Goal: Task Accomplishment & Management: Manage account settings

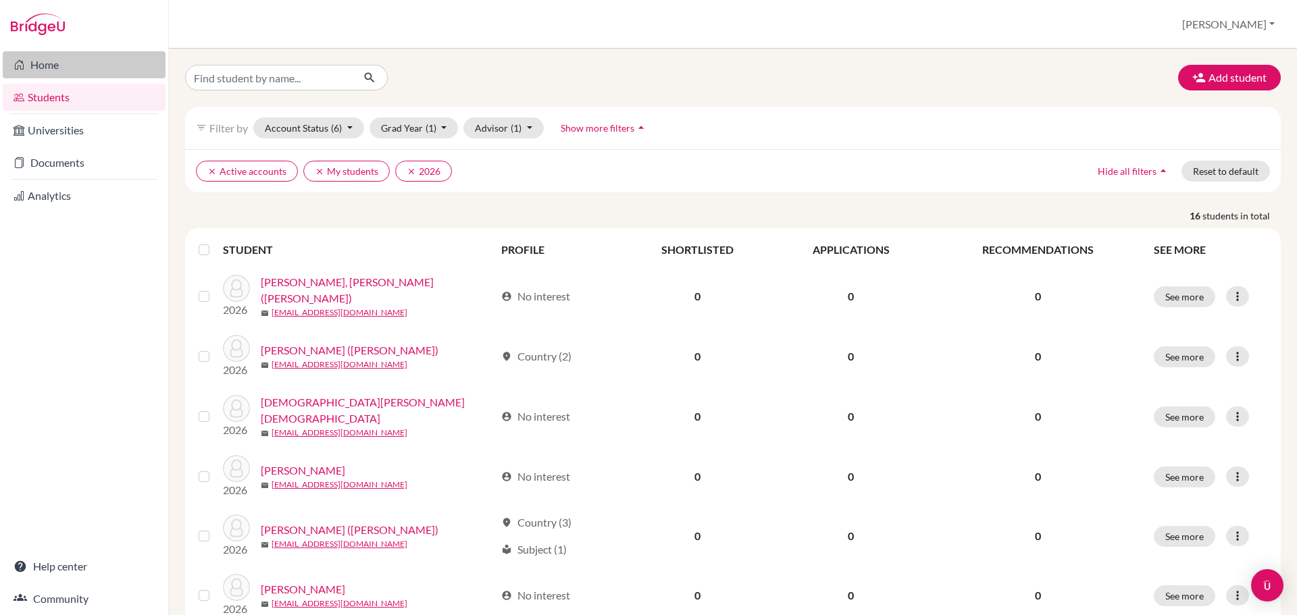
click at [57, 70] on link "Home" at bounding box center [84, 64] width 163 height 27
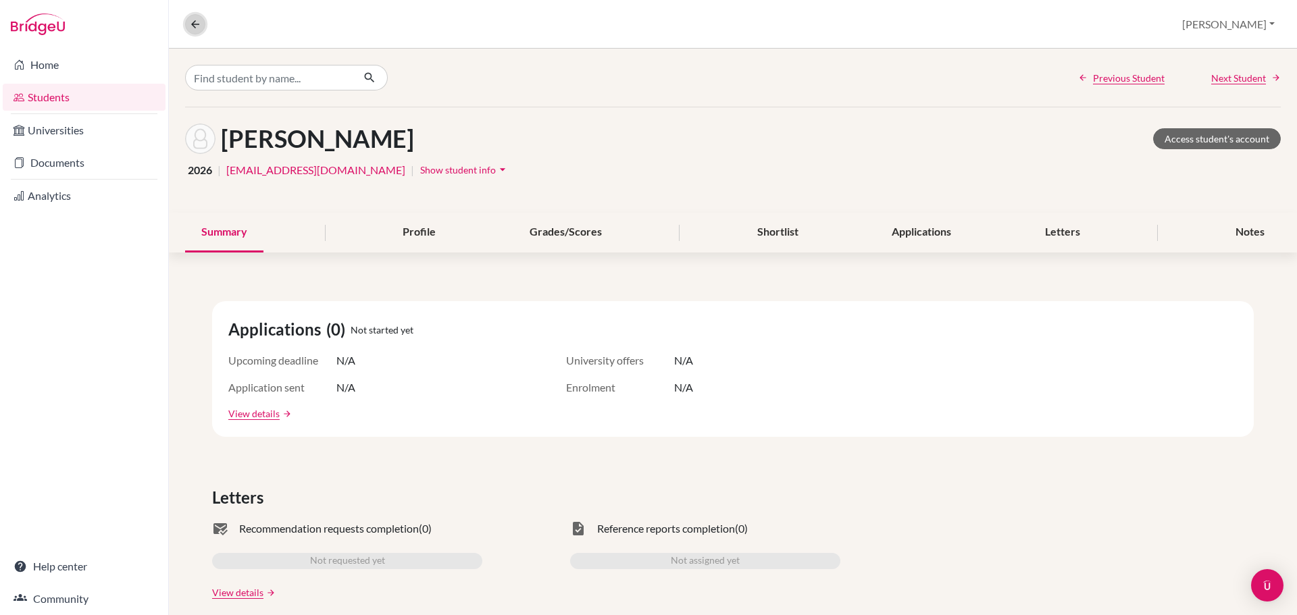
click at [195, 30] on button at bounding box center [195, 24] width 20 height 20
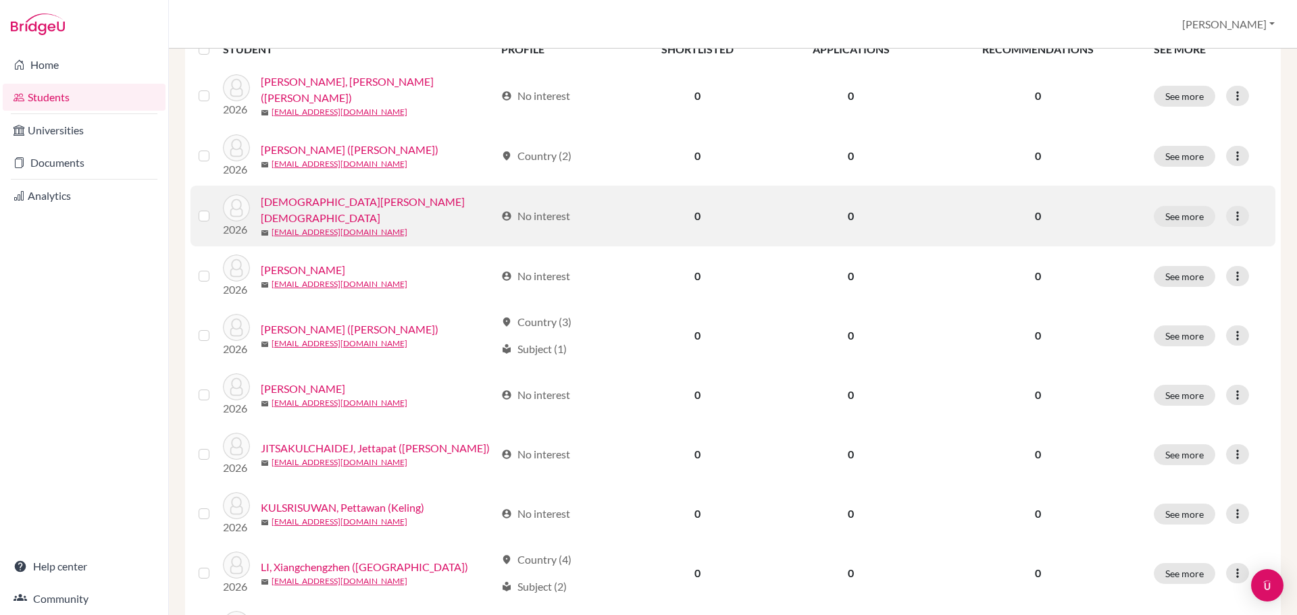
scroll to position [203, 0]
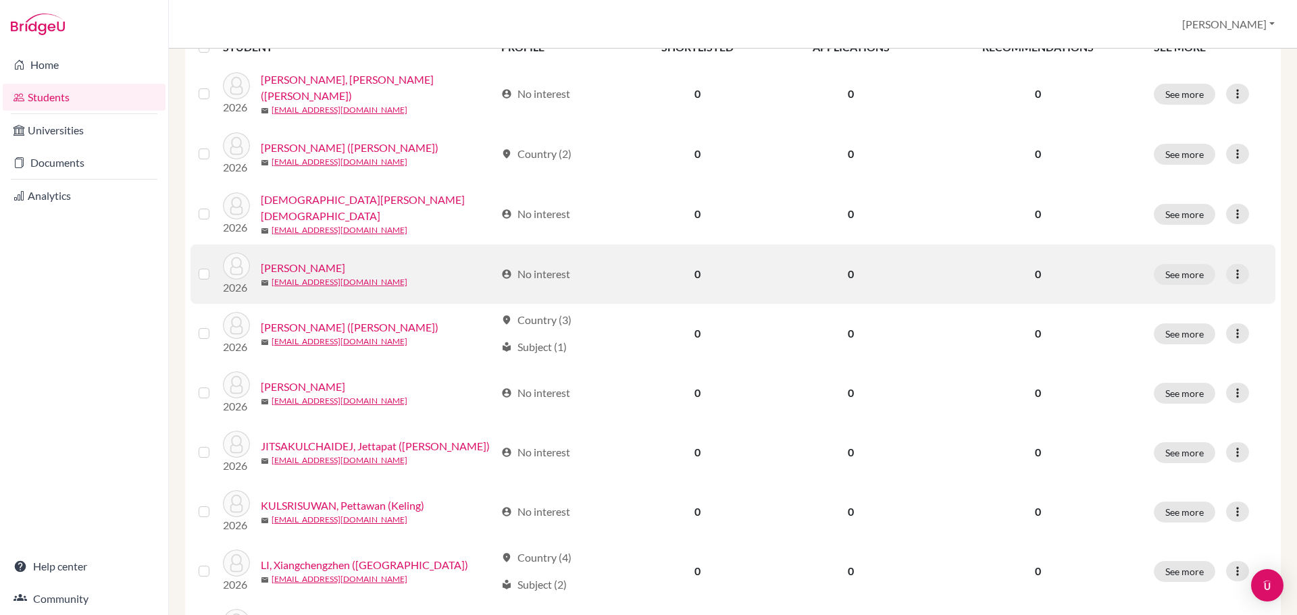
click at [324, 263] on link "[PERSON_NAME]" at bounding box center [303, 268] width 84 height 16
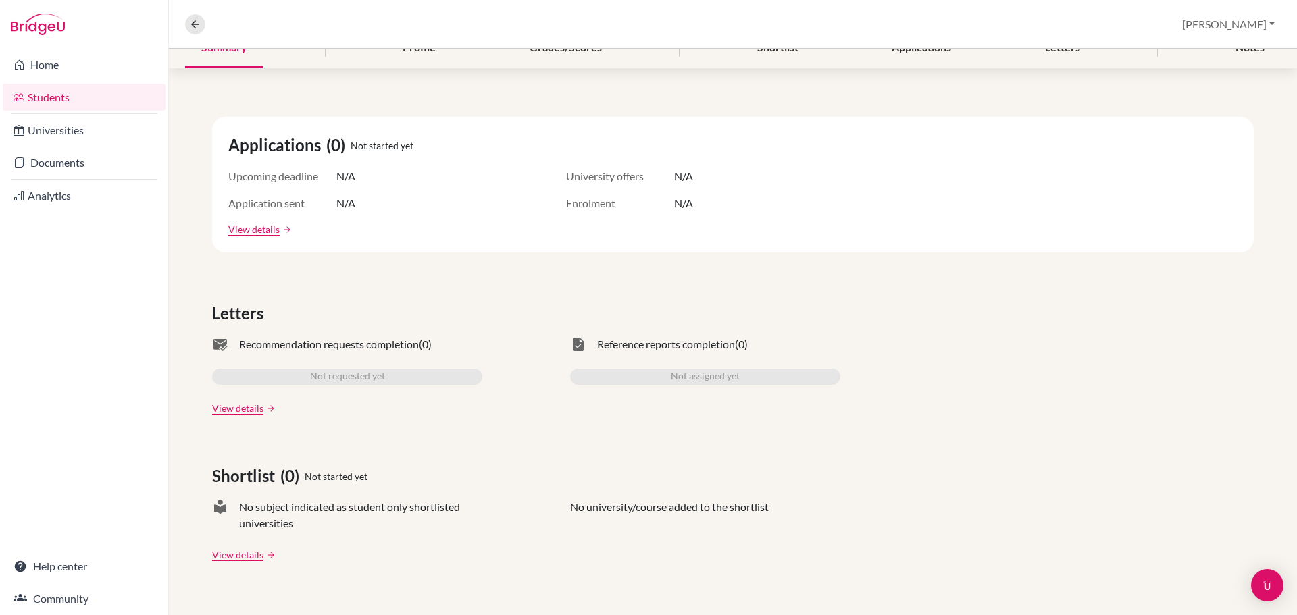
scroll to position [203, 0]
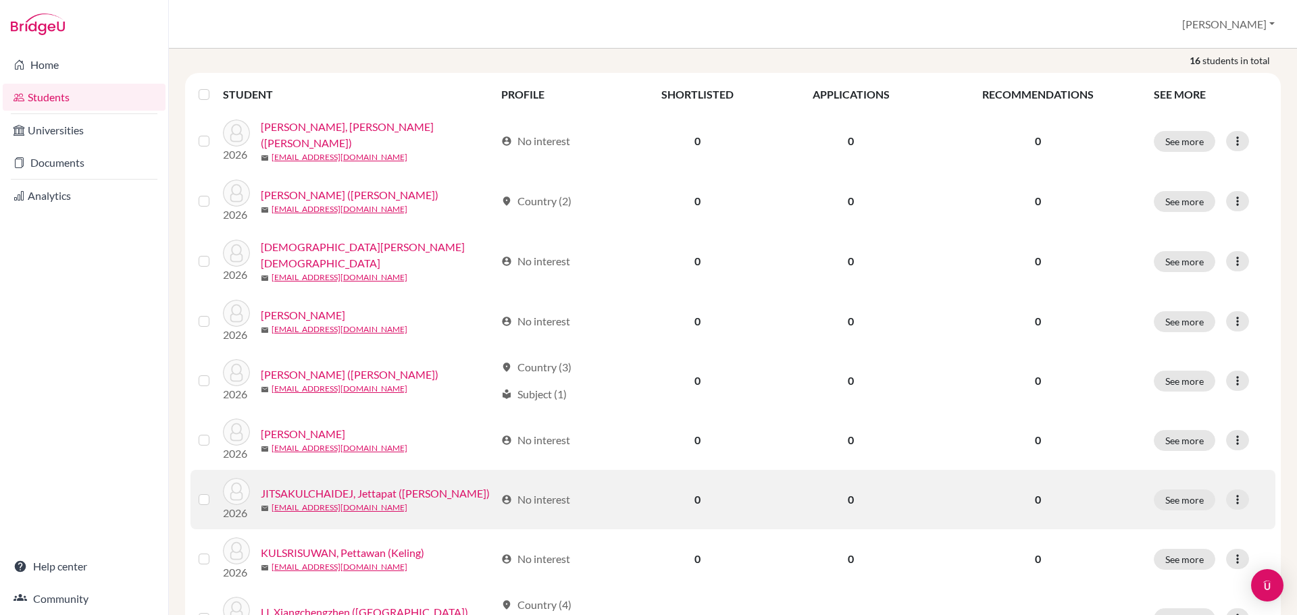
scroll to position [203, 0]
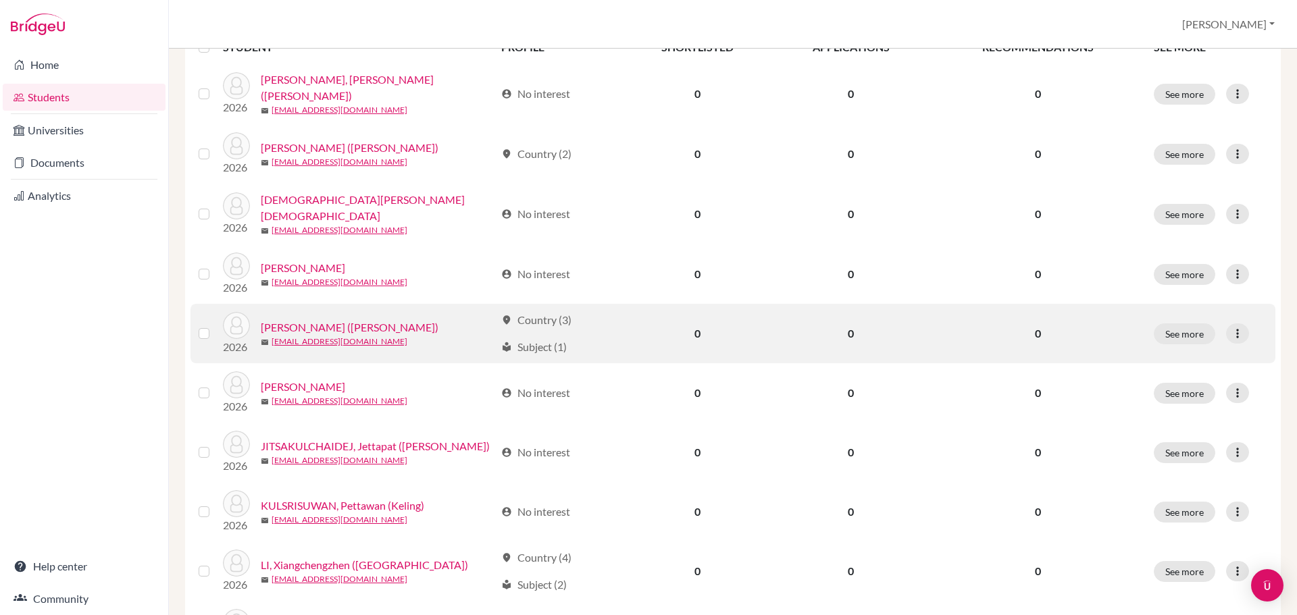
click at [332, 325] on link "[PERSON_NAME] ([PERSON_NAME])" at bounding box center [350, 327] width 178 height 16
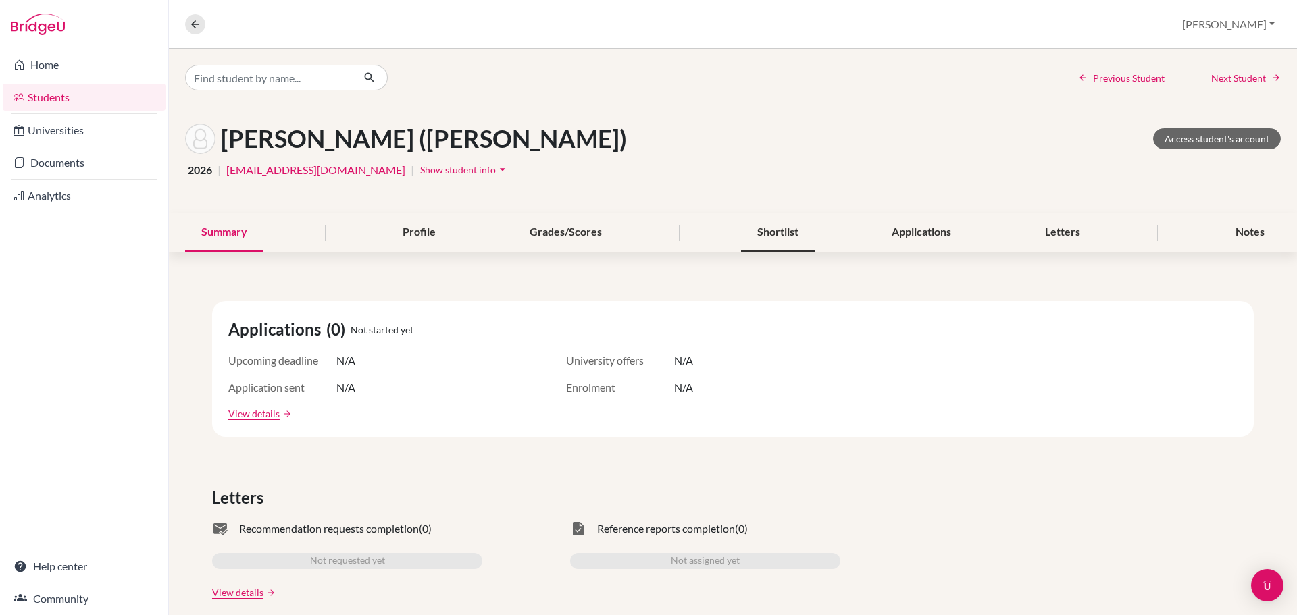
click at [795, 240] on div "Shortlist" at bounding box center [778, 233] width 74 height 40
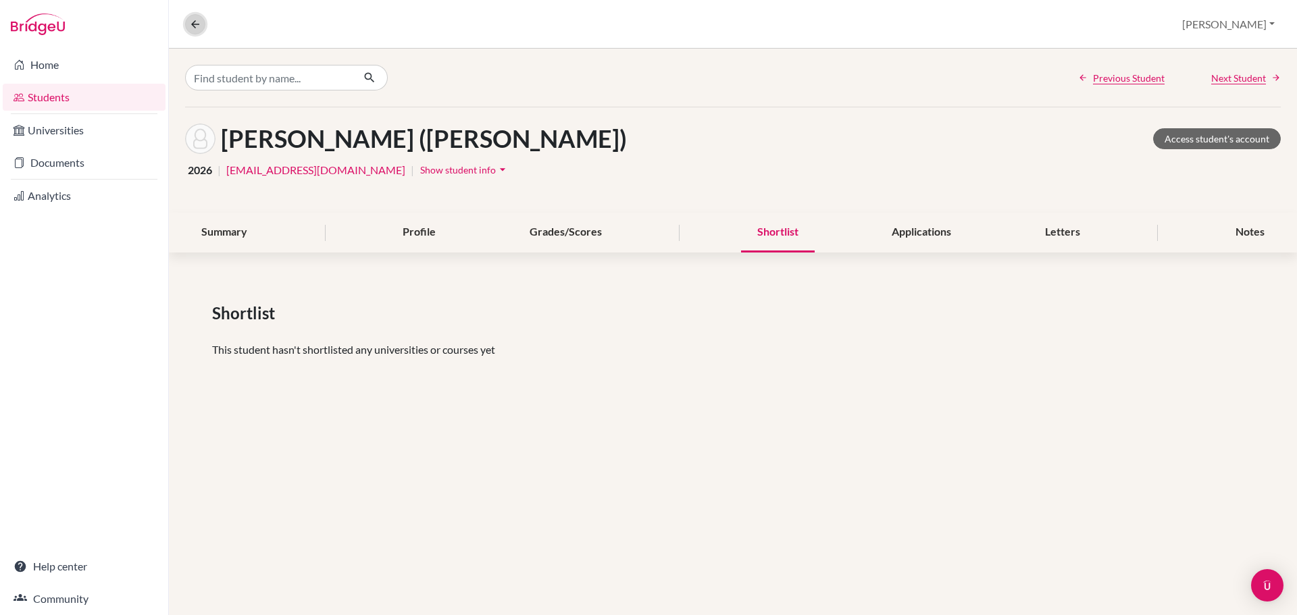
click at [197, 29] on icon at bounding box center [195, 24] width 12 height 12
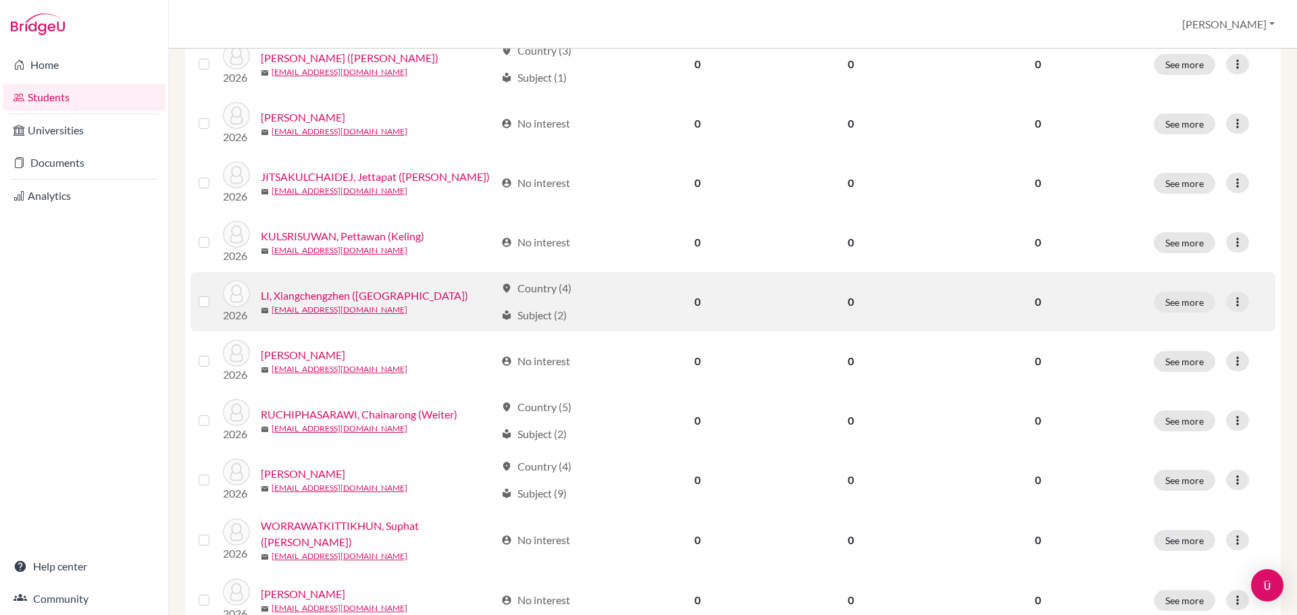
scroll to position [473, 0]
click at [365, 290] on link "LI, Xiangchengzhen ([GEOGRAPHIC_DATA])" at bounding box center [364, 295] width 207 height 16
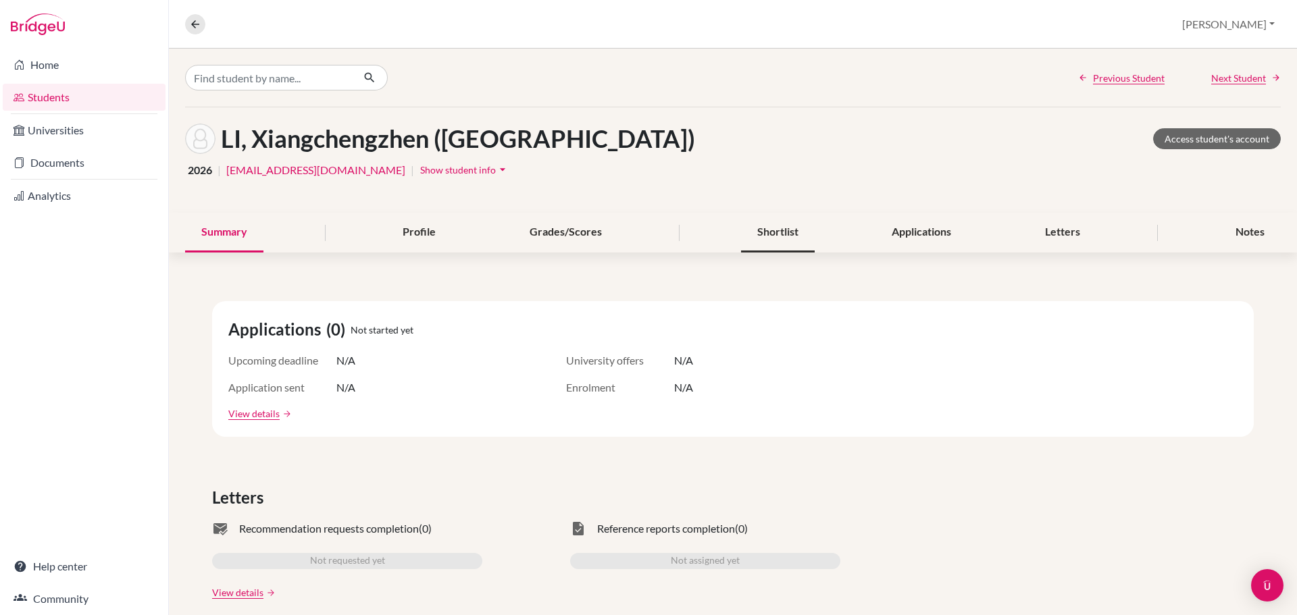
click at [771, 244] on div "Shortlist" at bounding box center [778, 233] width 74 height 40
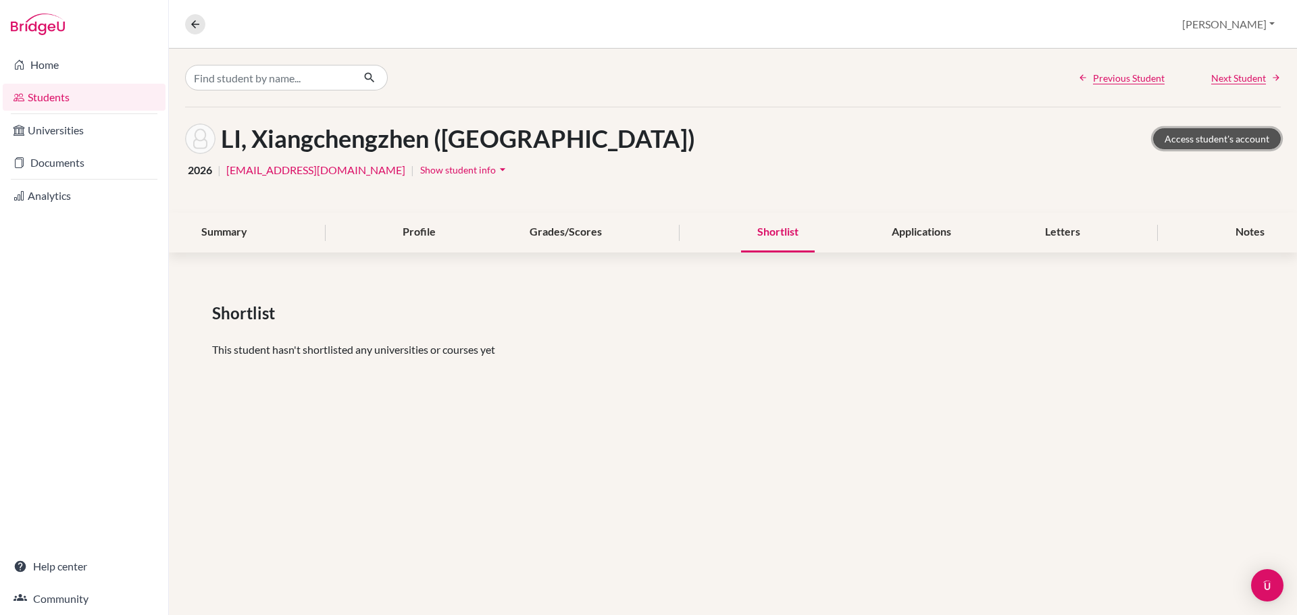
click at [1222, 144] on link "Access student's account" at bounding box center [1217, 138] width 128 height 21
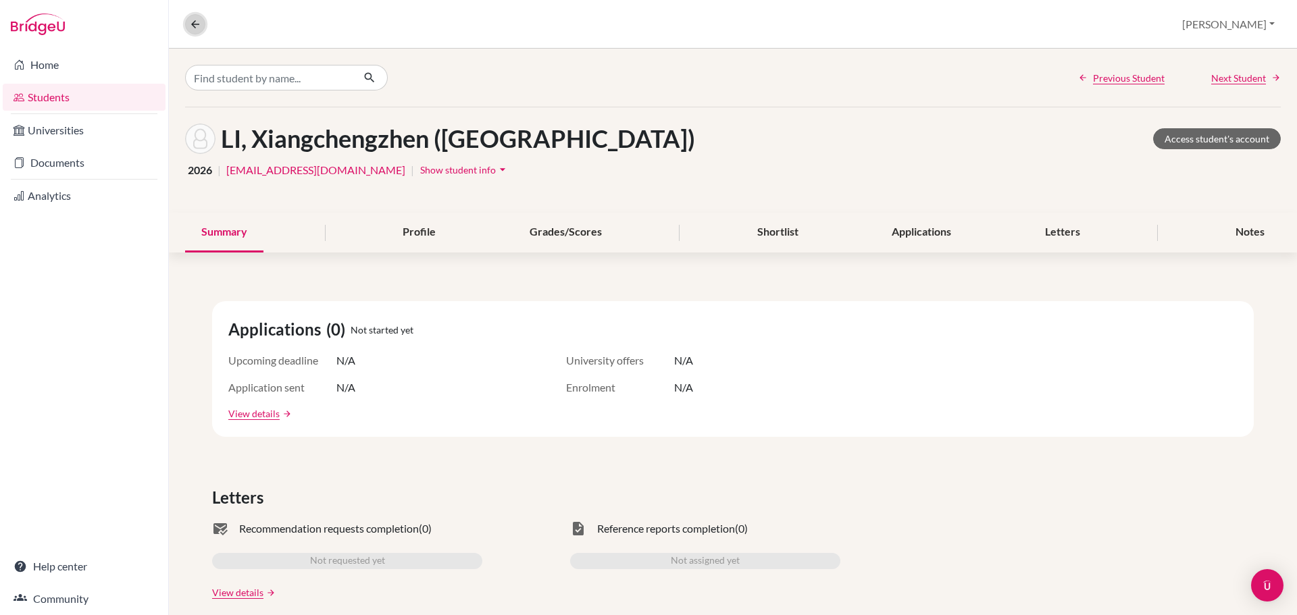
click at [199, 19] on icon at bounding box center [195, 24] width 12 height 12
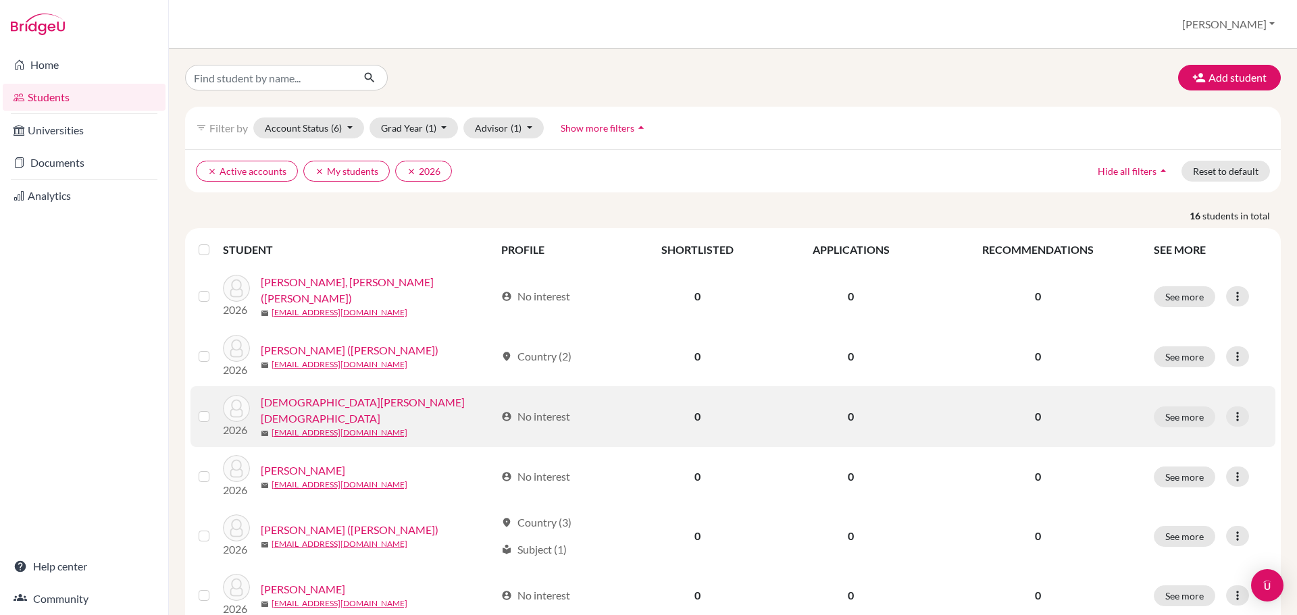
click at [215, 409] on label at bounding box center [215, 409] width 0 height 0
click at [0, 0] on input "checkbox" at bounding box center [0, 0] width 0 height 0
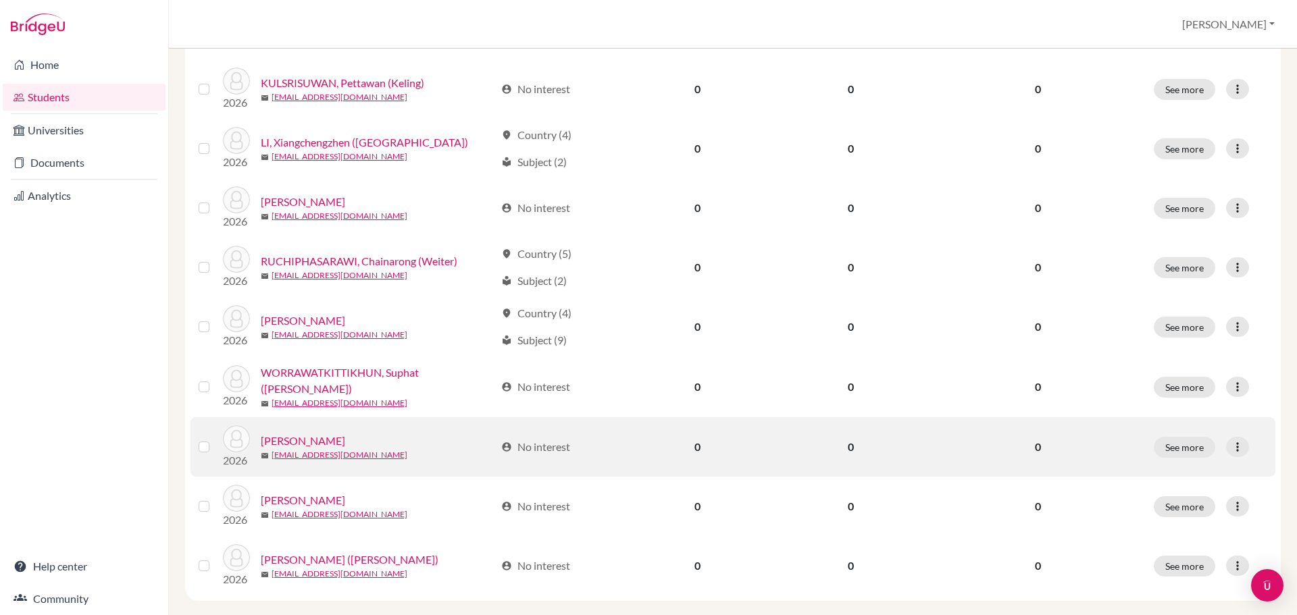
scroll to position [675, 0]
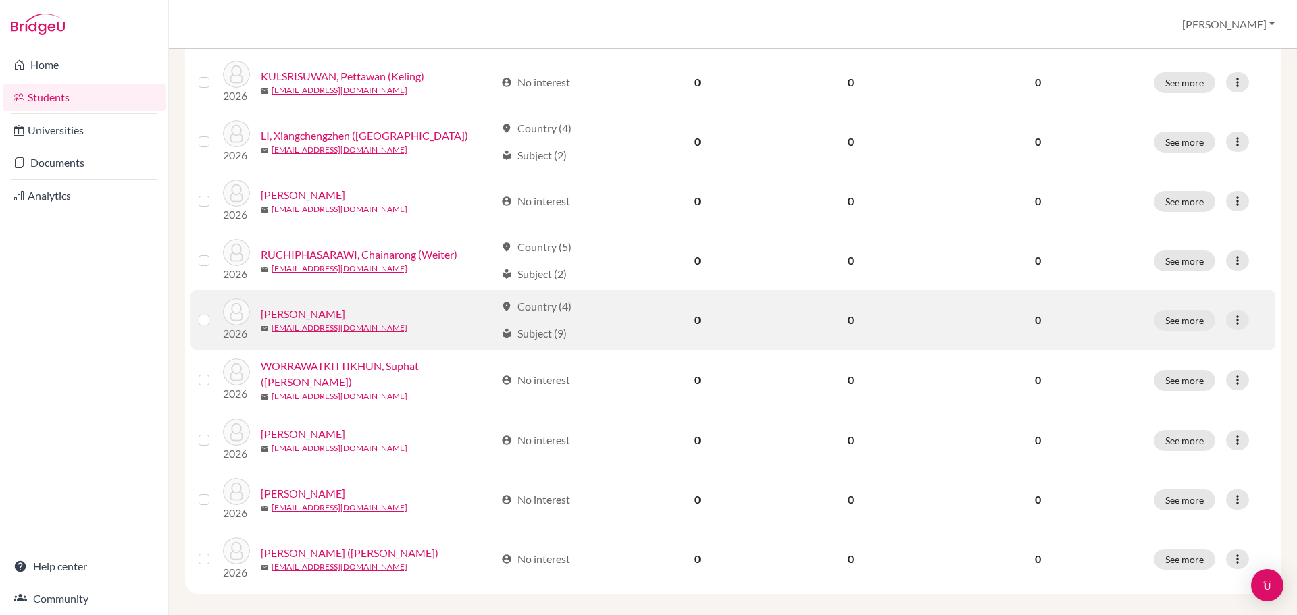
click at [215, 312] on label at bounding box center [215, 312] width 0 height 0
click at [0, 0] on input "checkbox" at bounding box center [0, 0] width 0 height 0
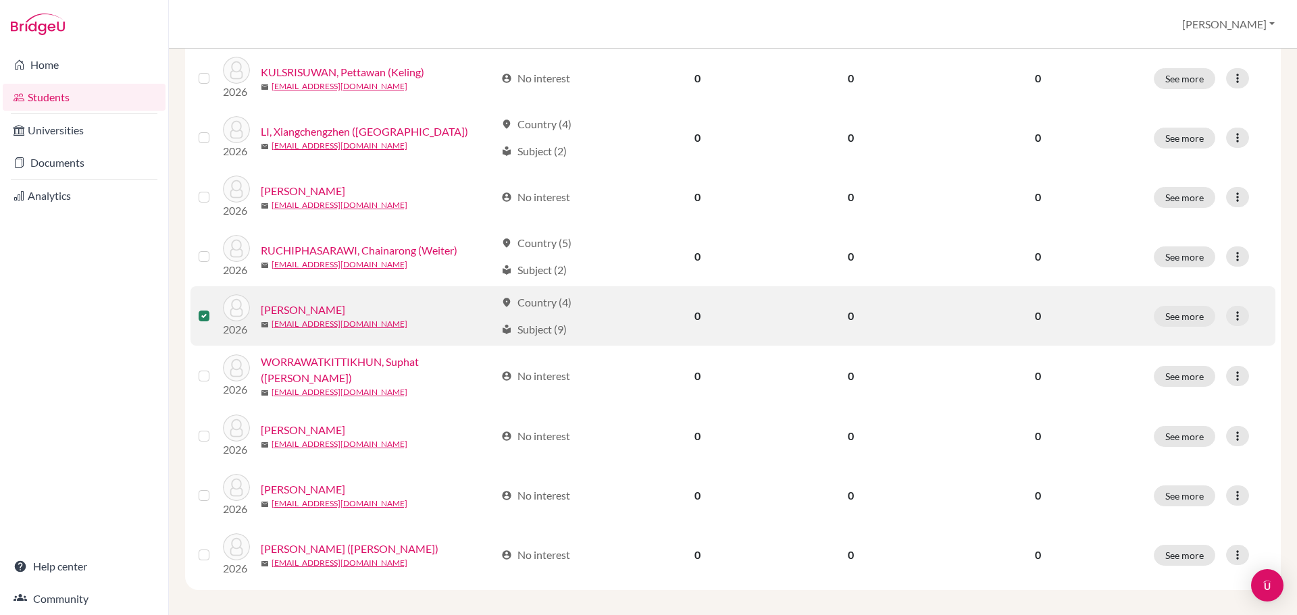
scroll to position [683, 0]
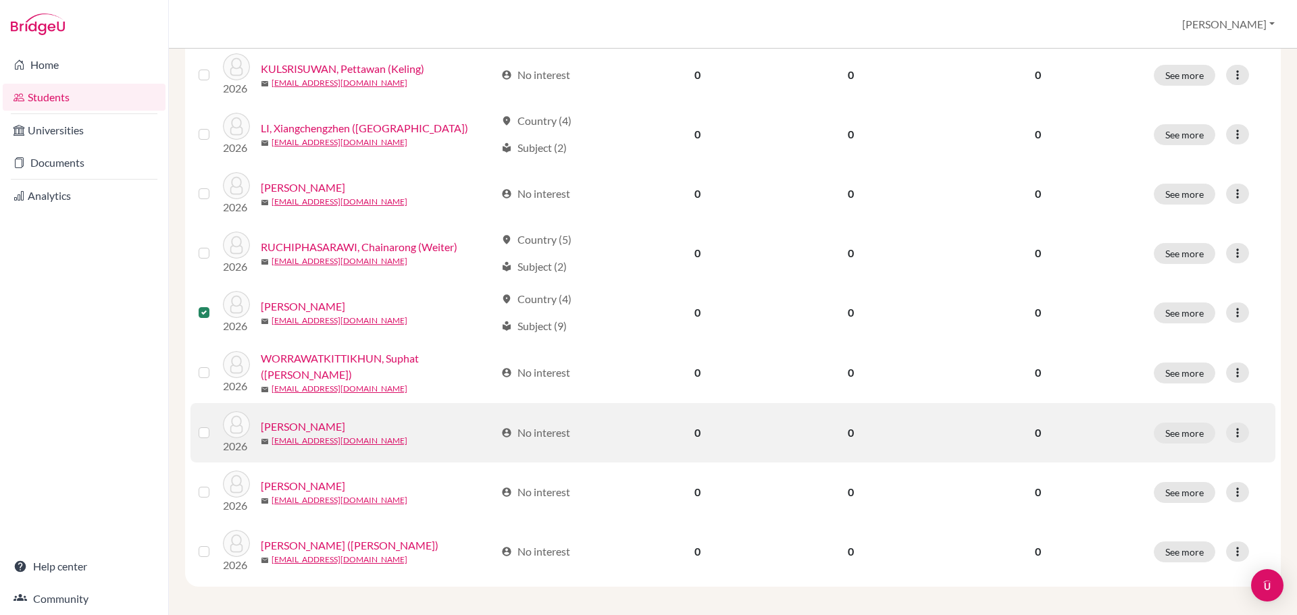
click at [215, 425] on label at bounding box center [215, 425] width 0 height 0
click at [0, 0] on input "checkbox" at bounding box center [0, 0] width 0 height 0
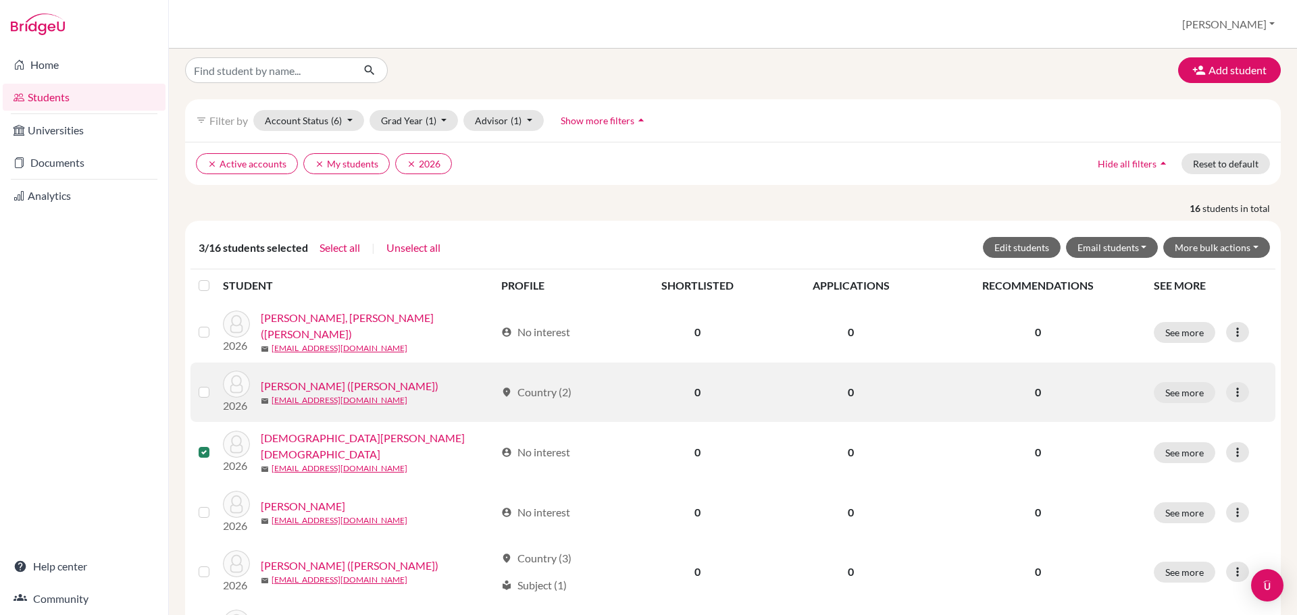
scroll to position [0, 0]
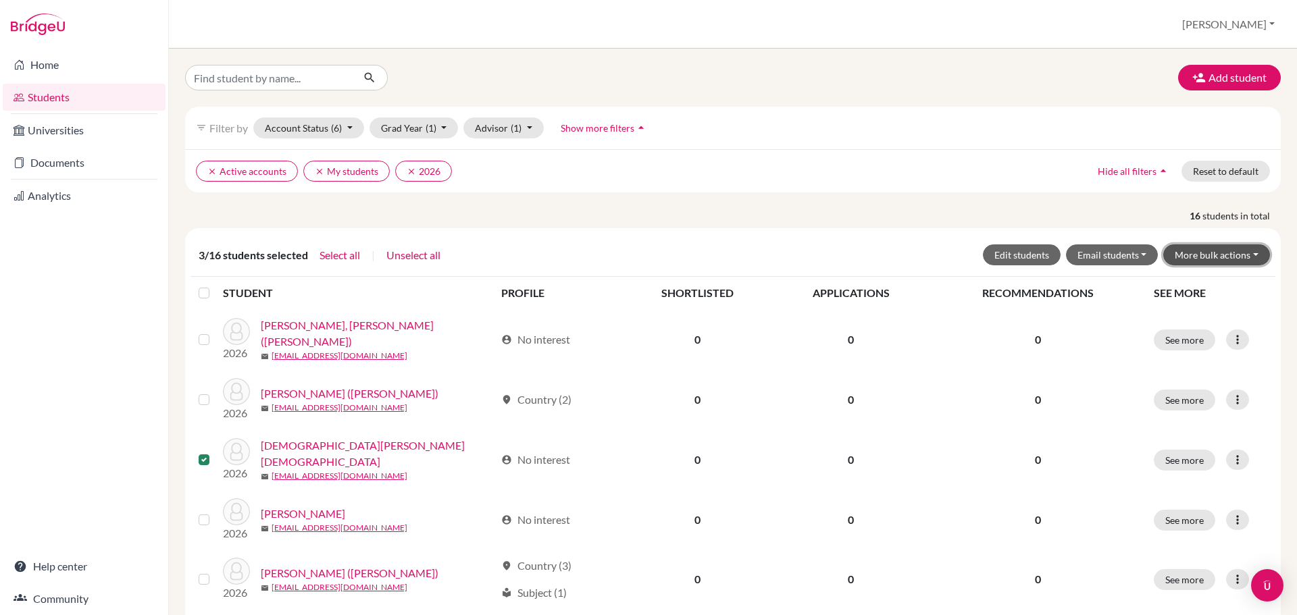
click at [1199, 257] on button "More bulk actions" at bounding box center [1216, 254] width 107 height 21
click at [1191, 287] on button "Archive" at bounding box center [1208, 284] width 122 height 22
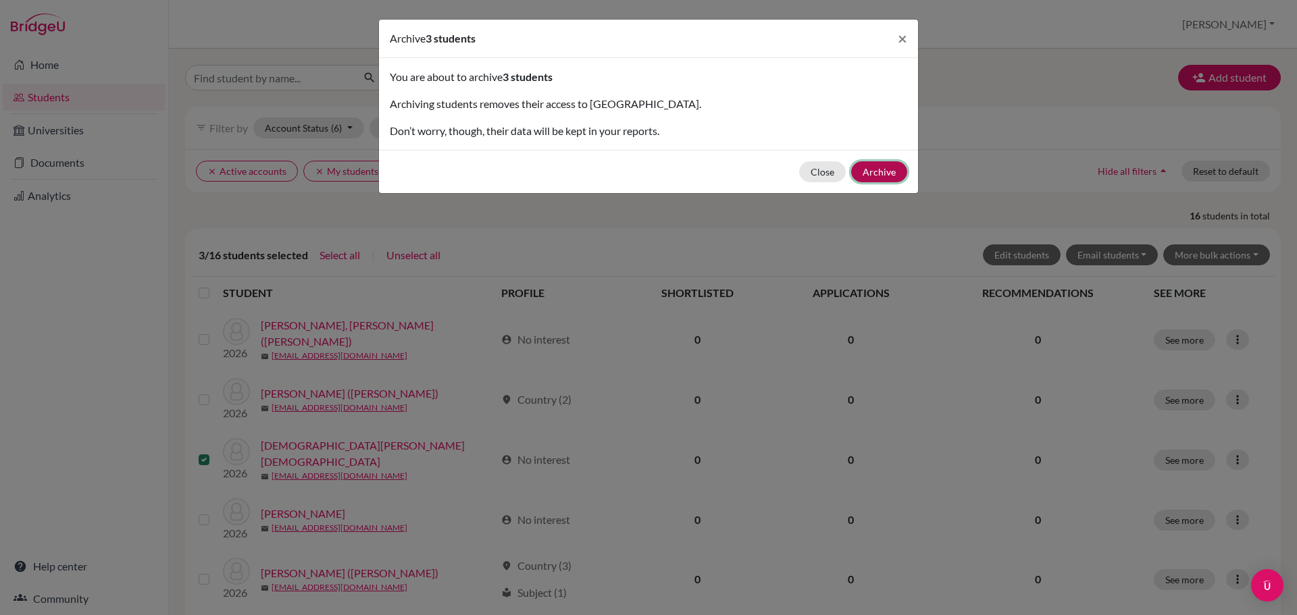
click at [885, 178] on button "Archive" at bounding box center [879, 171] width 56 height 21
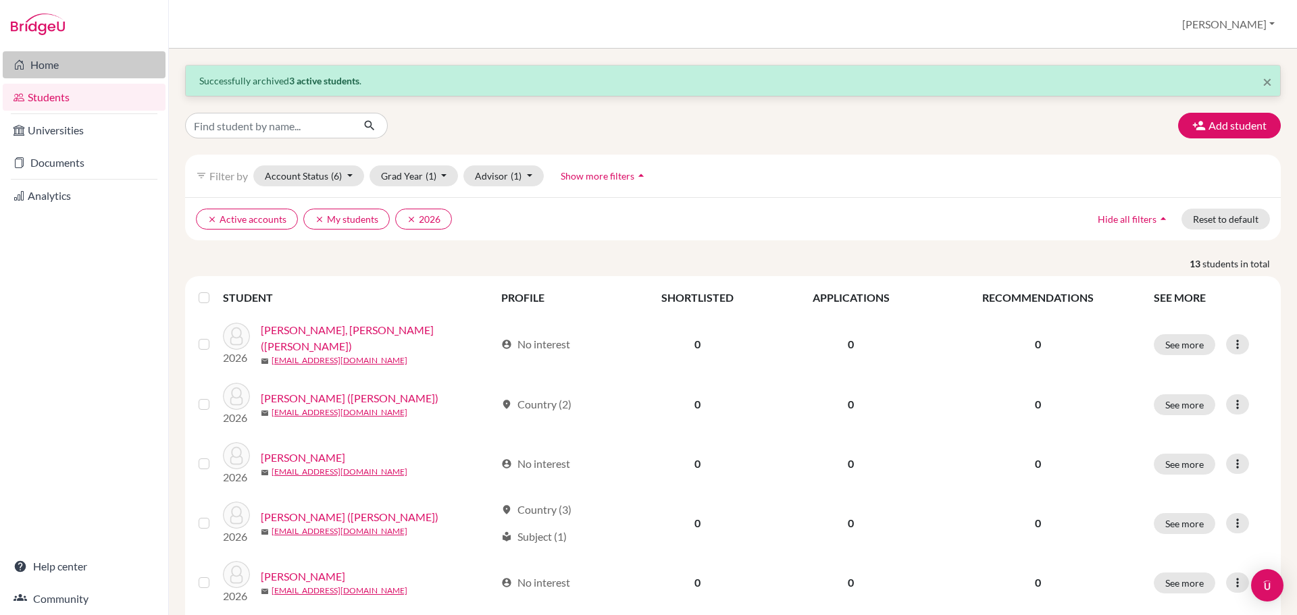
click at [36, 70] on link "Home" at bounding box center [84, 64] width 163 height 27
